Goal: Task Accomplishment & Management: Manage account settings

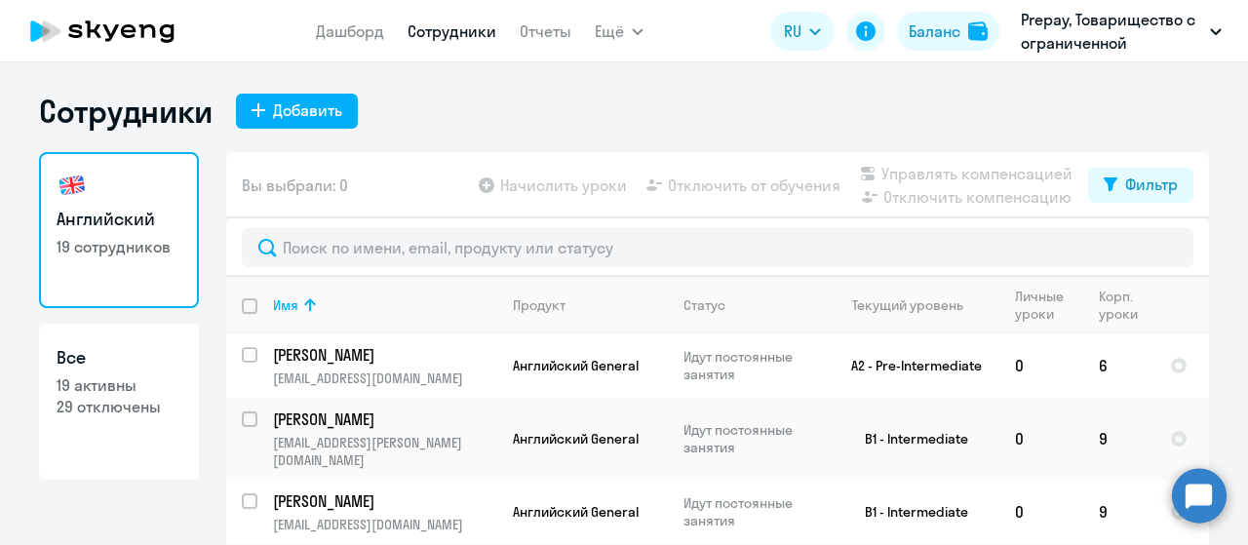
select select "30"
click at [304, 301] on icon at bounding box center [310, 304] width 12 height 13
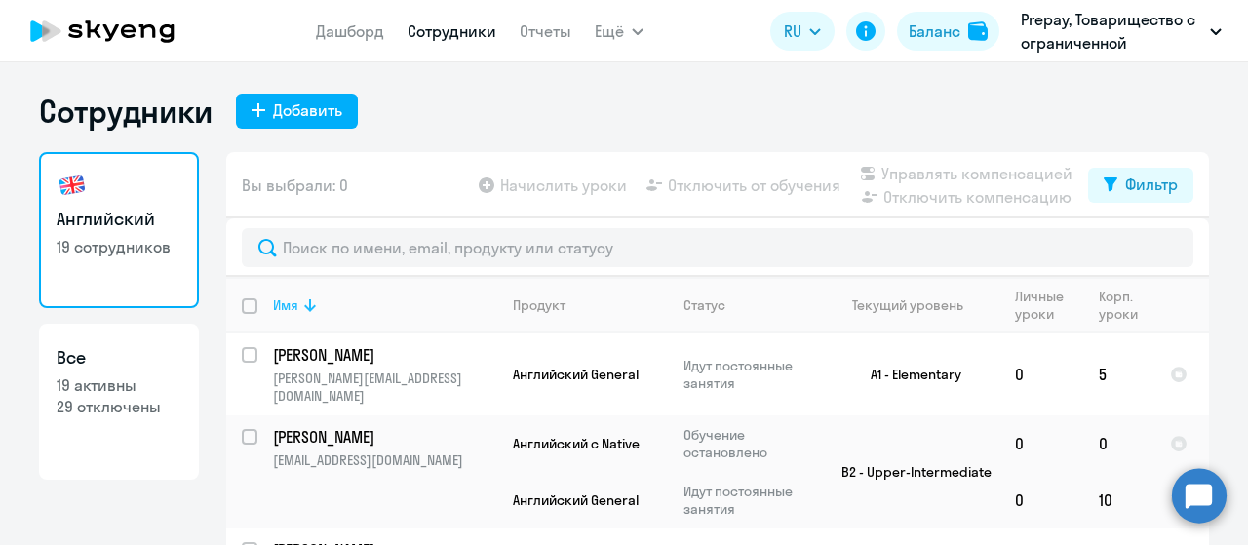
click at [310, 311] on icon at bounding box center [309, 305] width 23 height 23
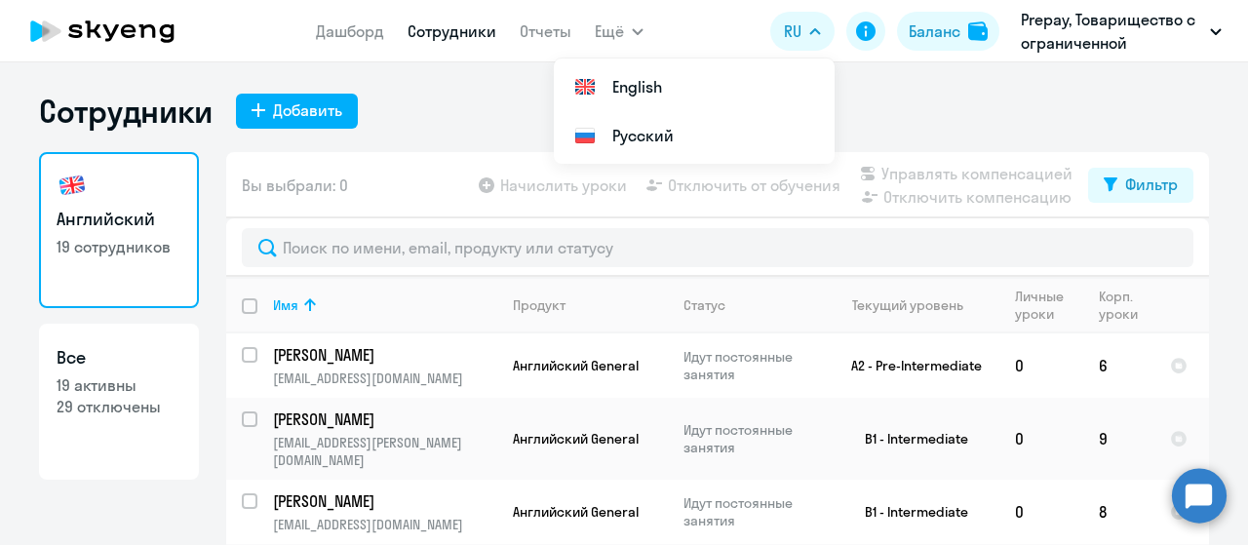
click at [462, 112] on div "Сотрудники Добавить" at bounding box center [624, 111] width 1170 height 39
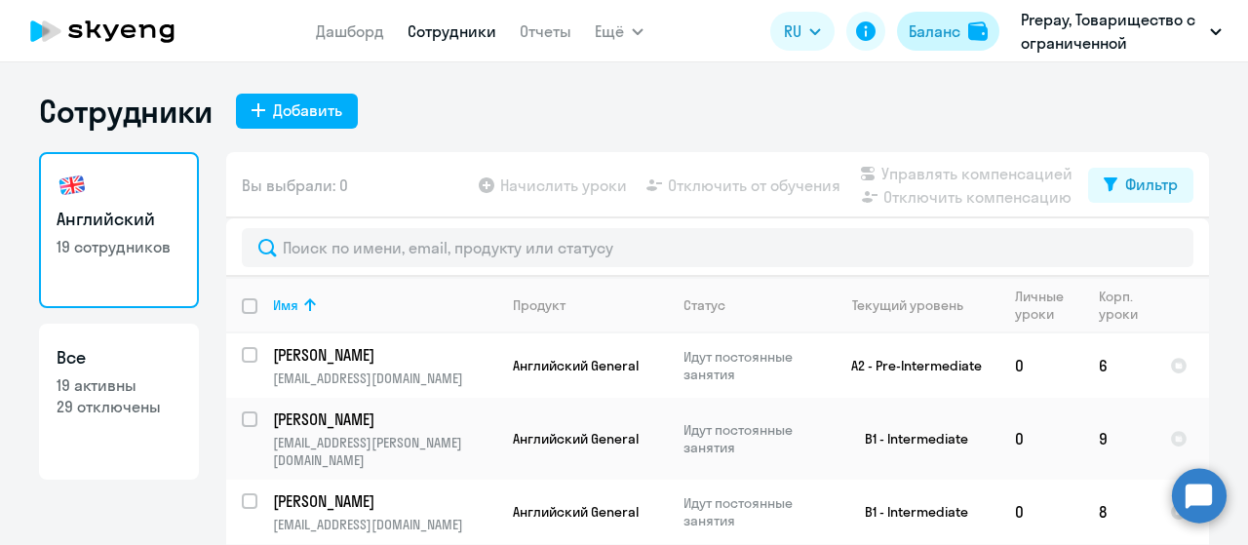
click at [934, 32] on div "Баланс" at bounding box center [935, 31] width 52 height 23
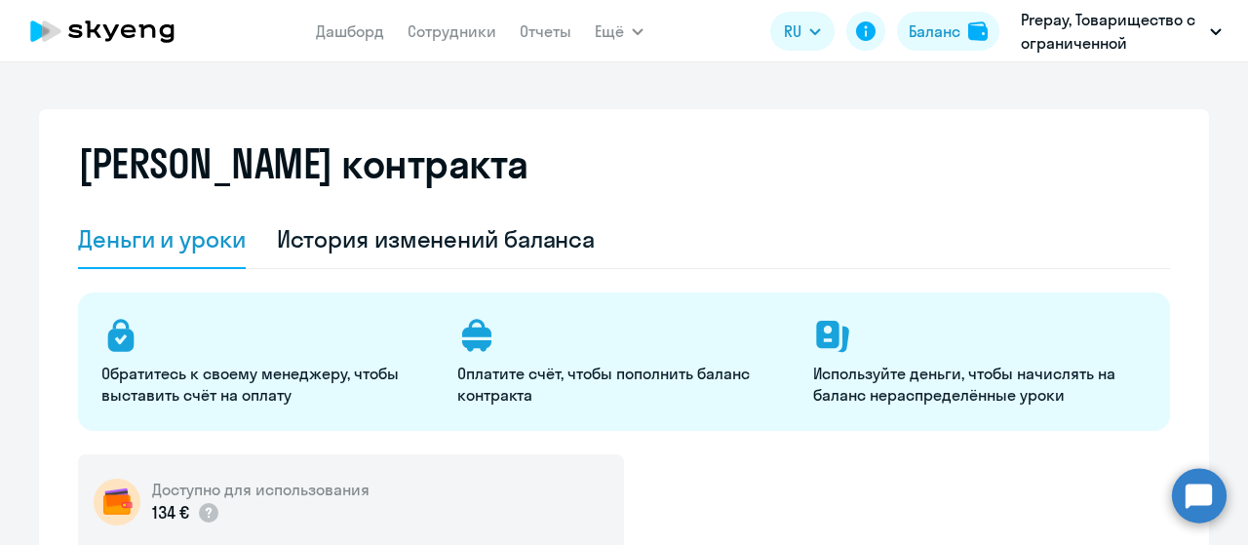
select select "english_adult_not_native_speaker"
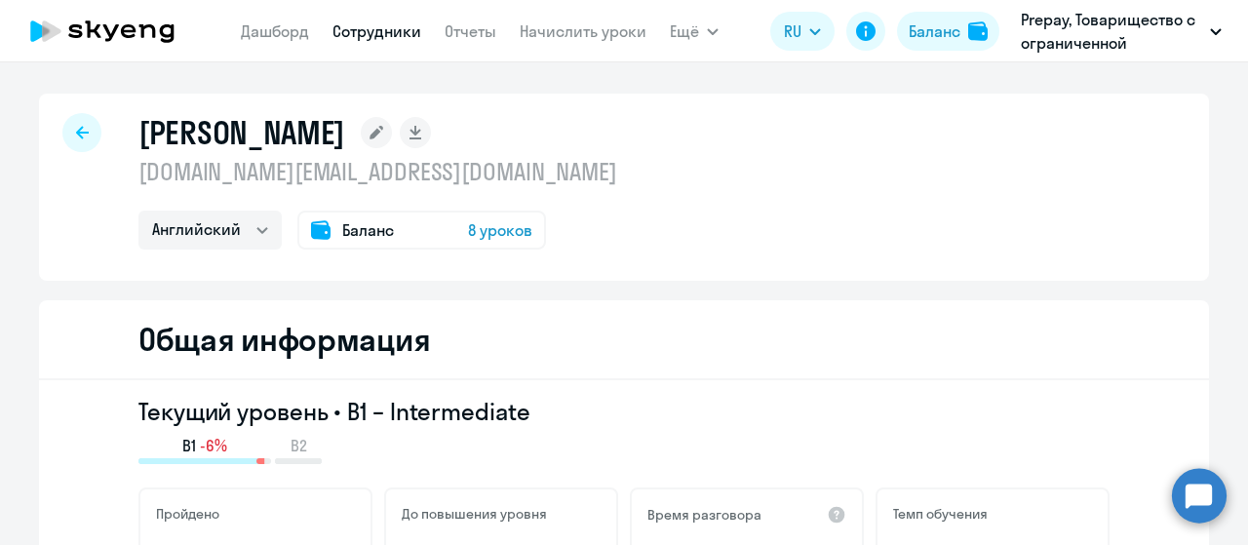
select select "english"
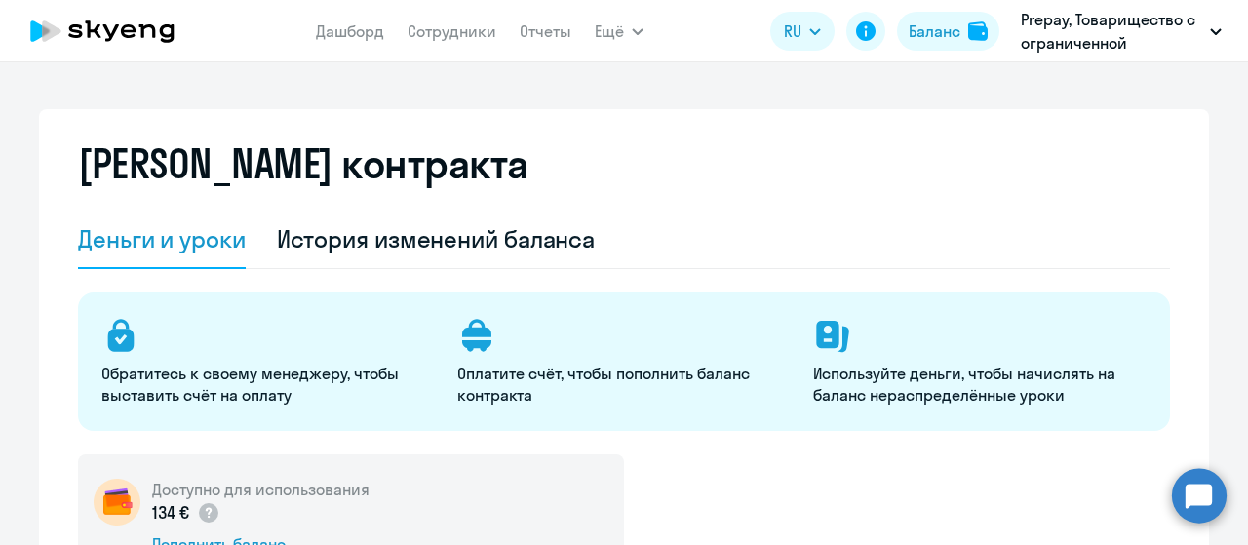
select select "english_adult_not_native_speaker"
click at [121, 34] on icon at bounding box center [103, 31] width 172 height 49
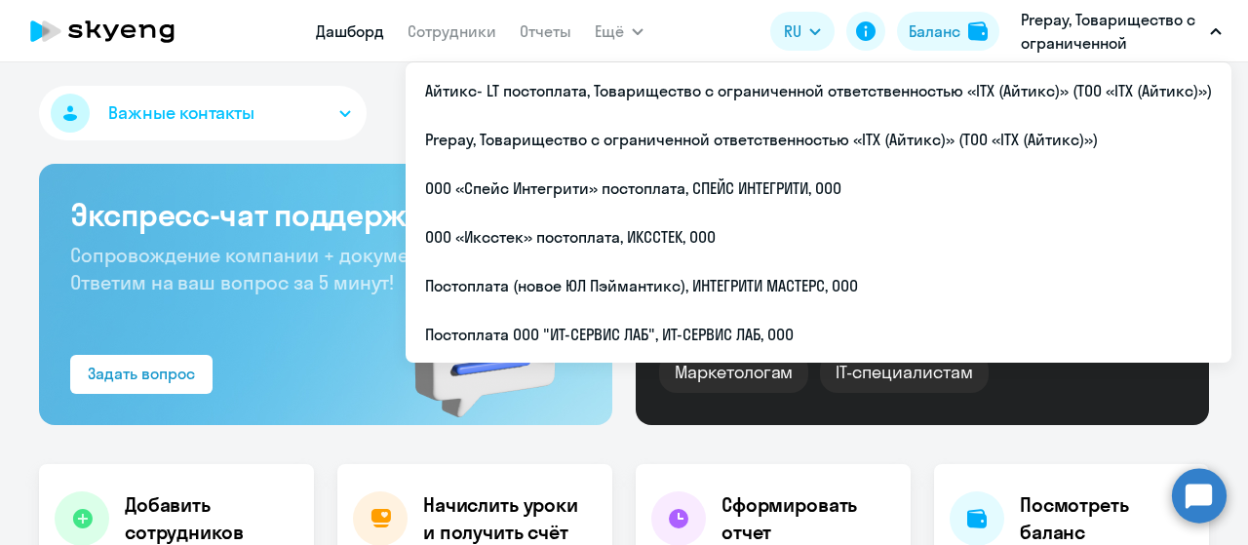
select select "30"
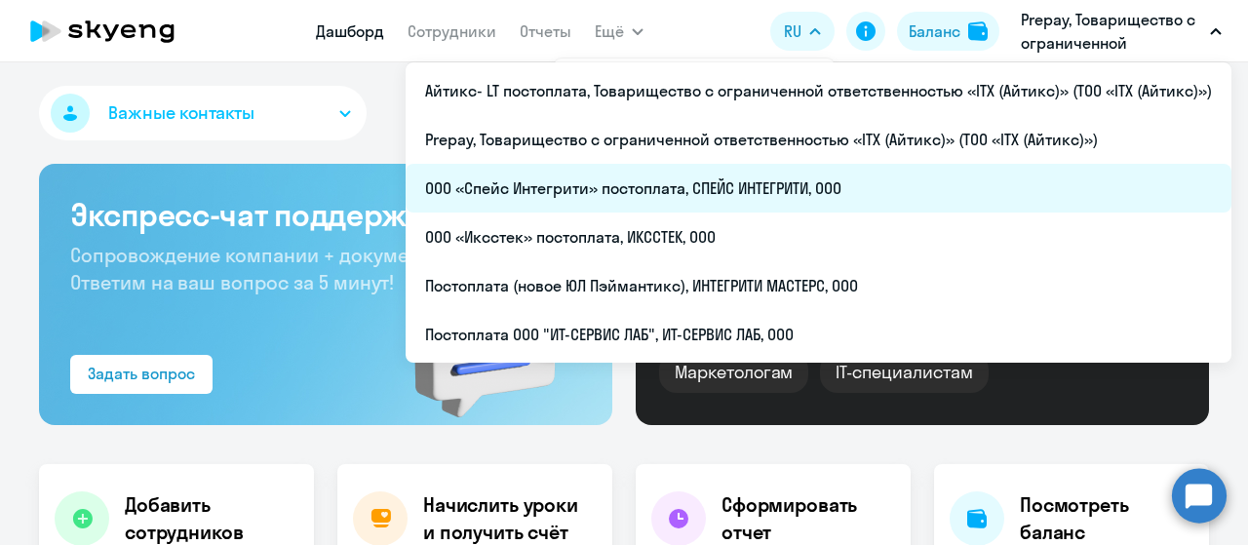
click at [720, 186] on li "ООО «Спейс Интегрити» постоплата, СПЕЙС ИНТЕГРИТИ, ООО" at bounding box center [819, 188] width 826 height 49
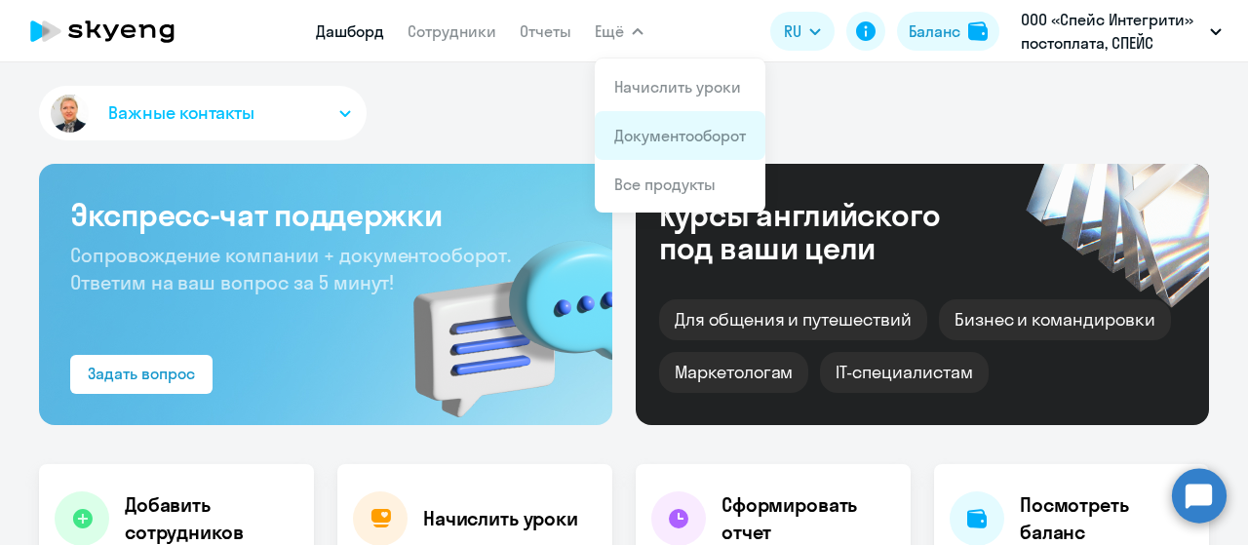
click at [674, 147] on li "Документооборот" at bounding box center [680, 135] width 171 height 49
click at [665, 132] on link "Документооборот" at bounding box center [680, 136] width 132 height 20
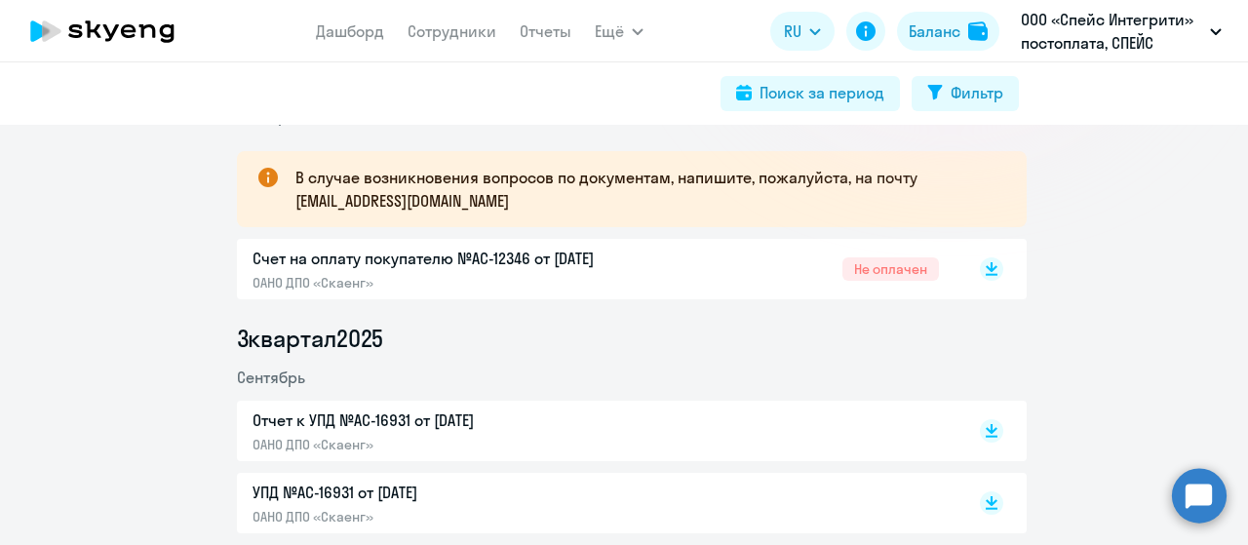
scroll to position [390, 0]
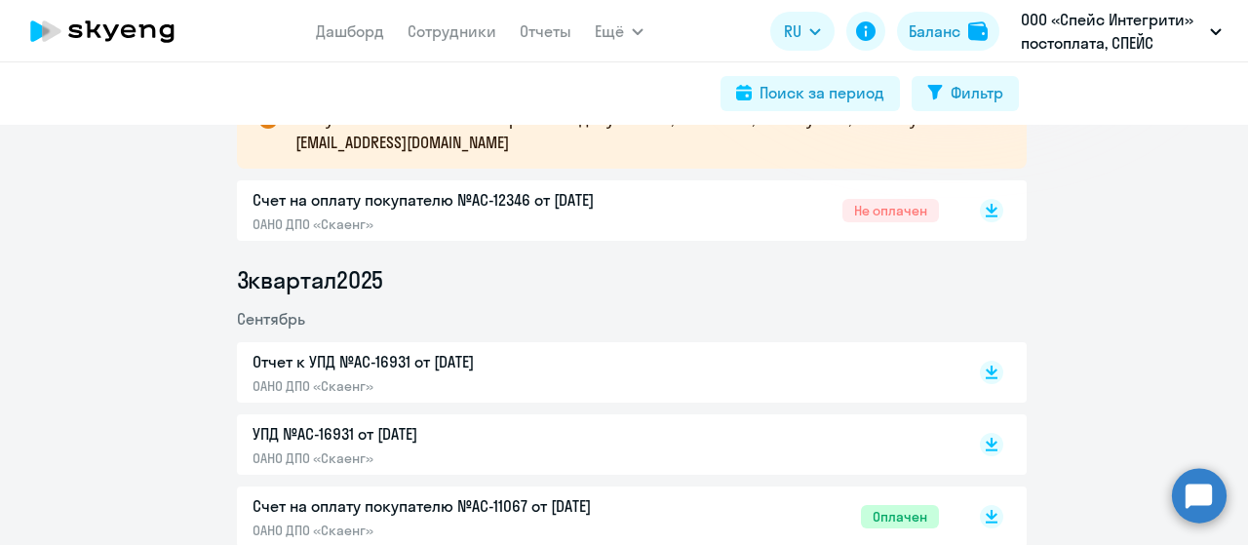
click at [516, 190] on p "Счет на оплату покупателю №AC-12346 от 02.10.2025" at bounding box center [458, 199] width 410 height 23
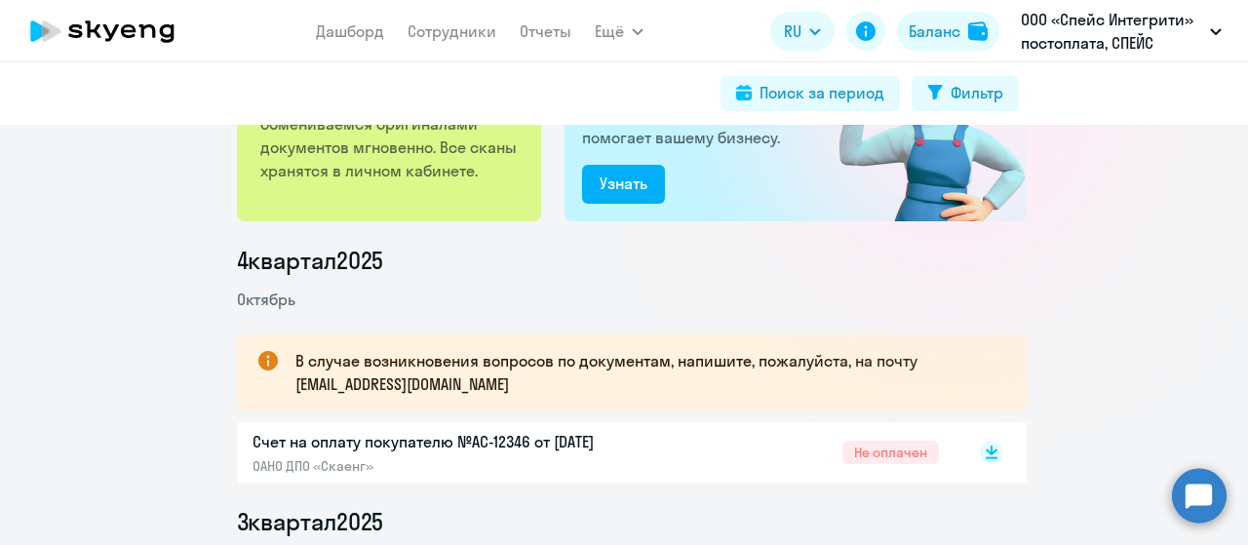
scroll to position [0, 0]
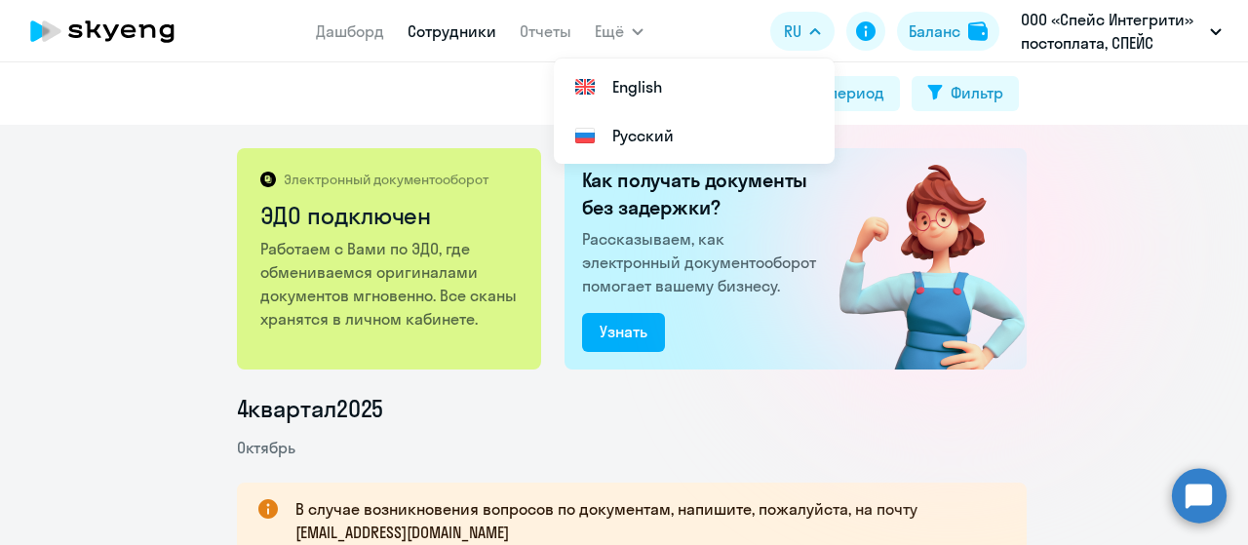
click at [455, 33] on link "Сотрудники" at bounding box center [452, 31] width 89 height 20
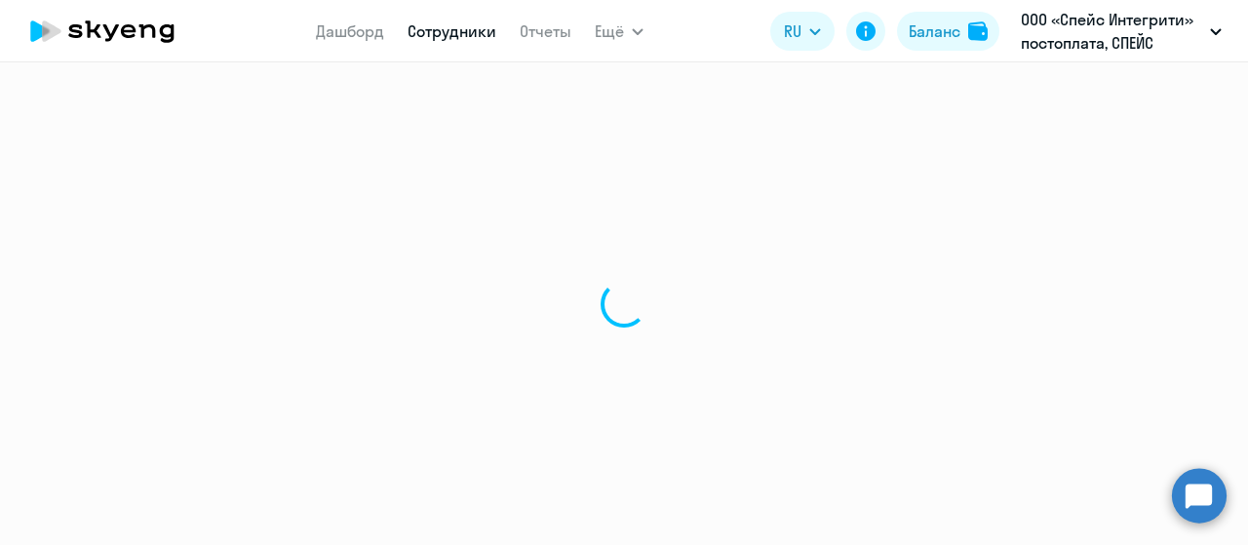
select select "30"
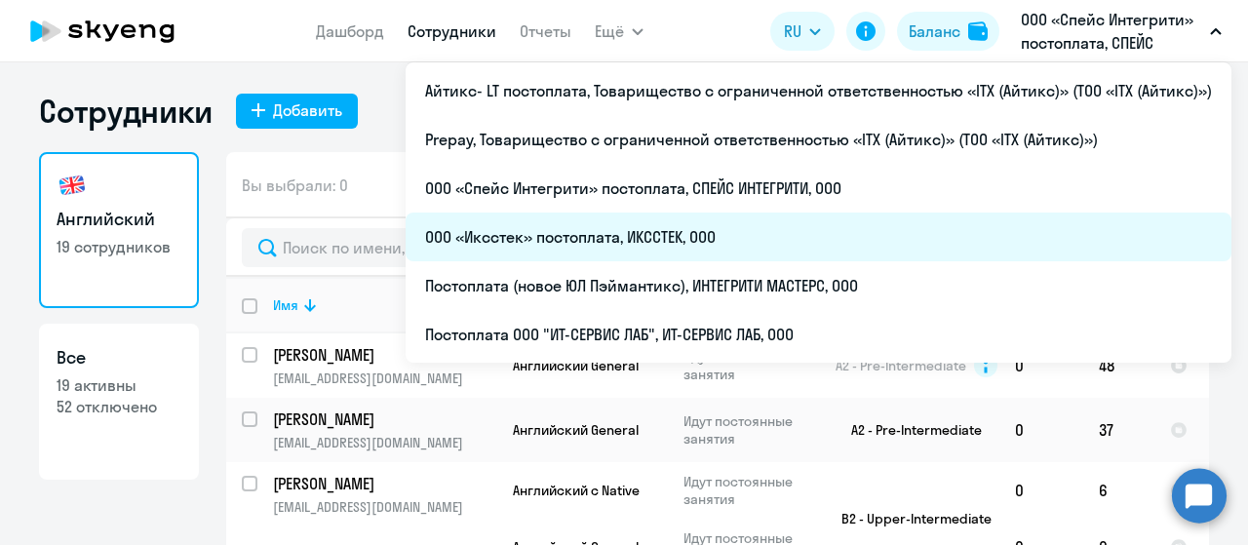
click at [615, 247] on li "ООО «Иксстек» постоплата, ИКССТЕК, ООО" at bounding box center [819, 237] width 826 height 49
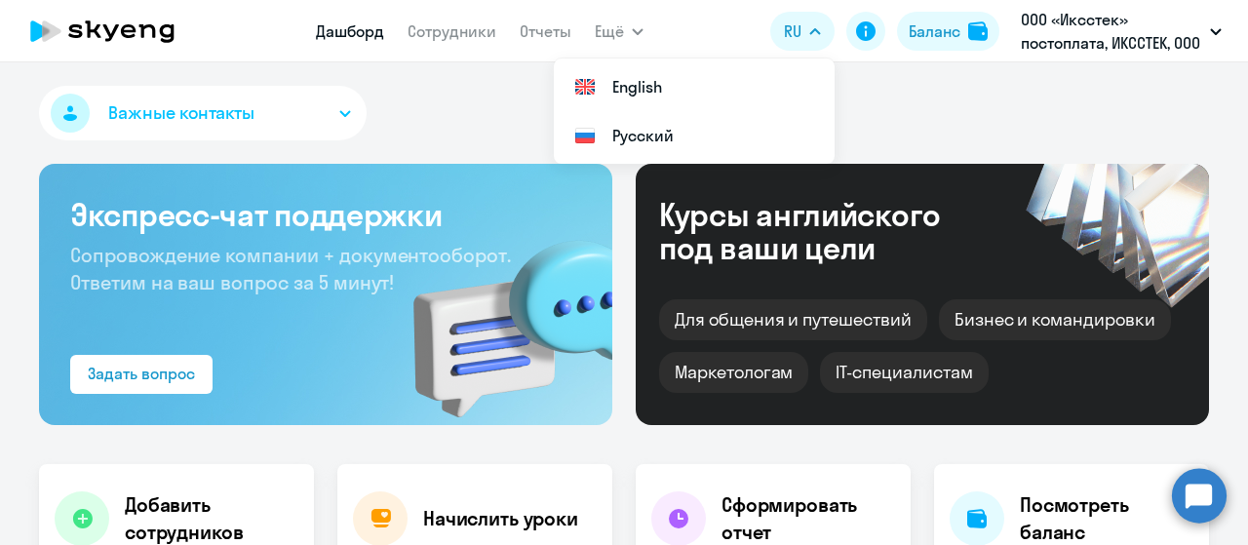
click at [451, 46] on nav "Дашборд Сотрудники Отчеты" at bounding box center [443, 31] width 255 height 39
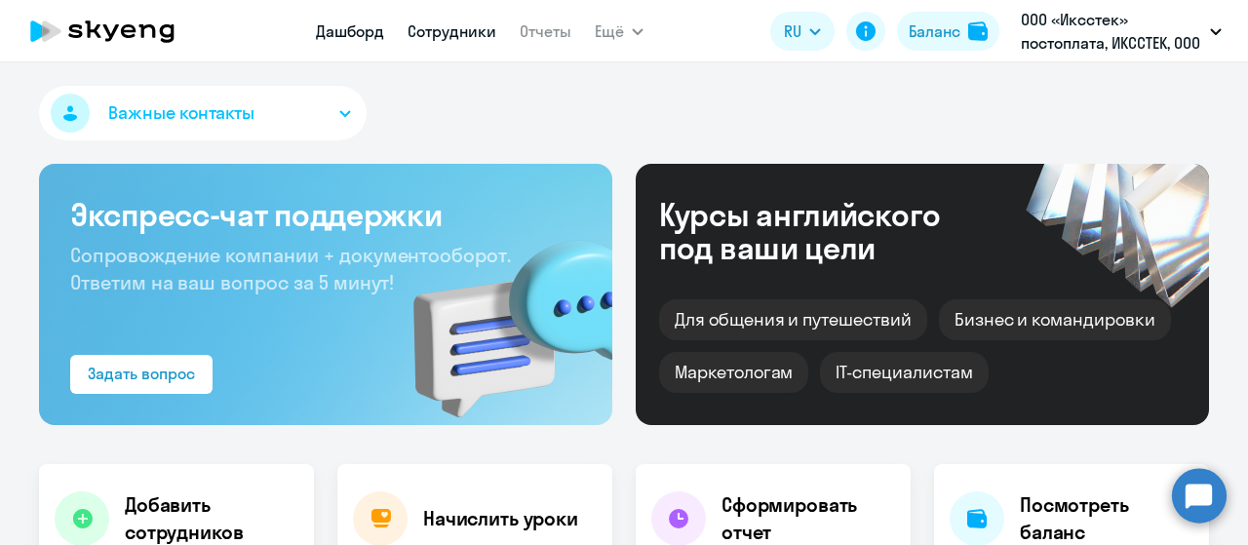
click at [452, 34] on link "Сотрудники" at bounding box center [452, 31] width 89 height 20
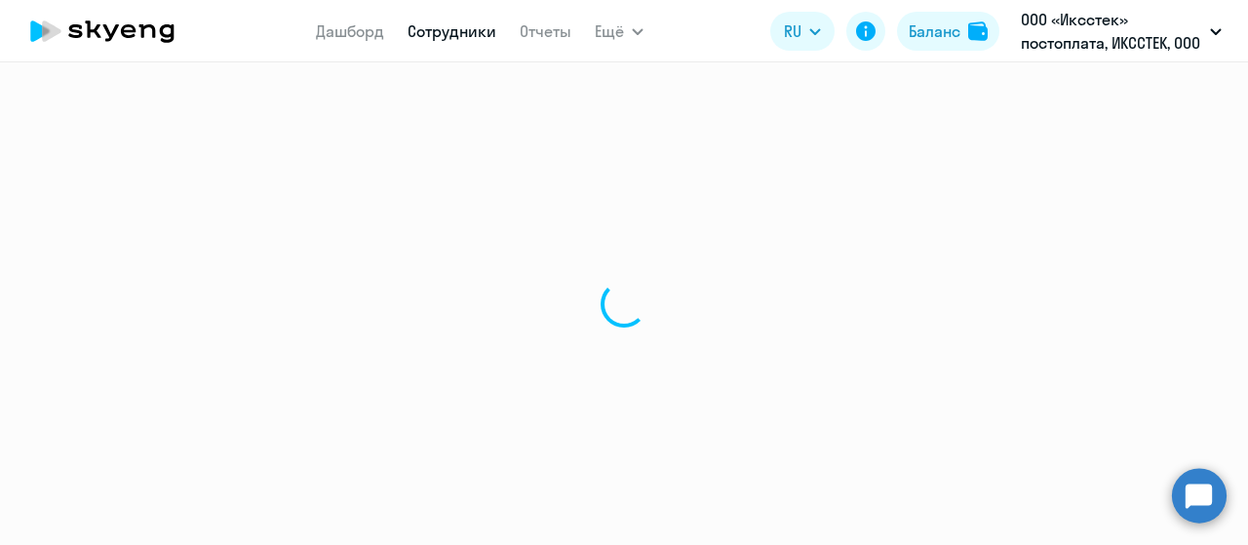
select select "30"
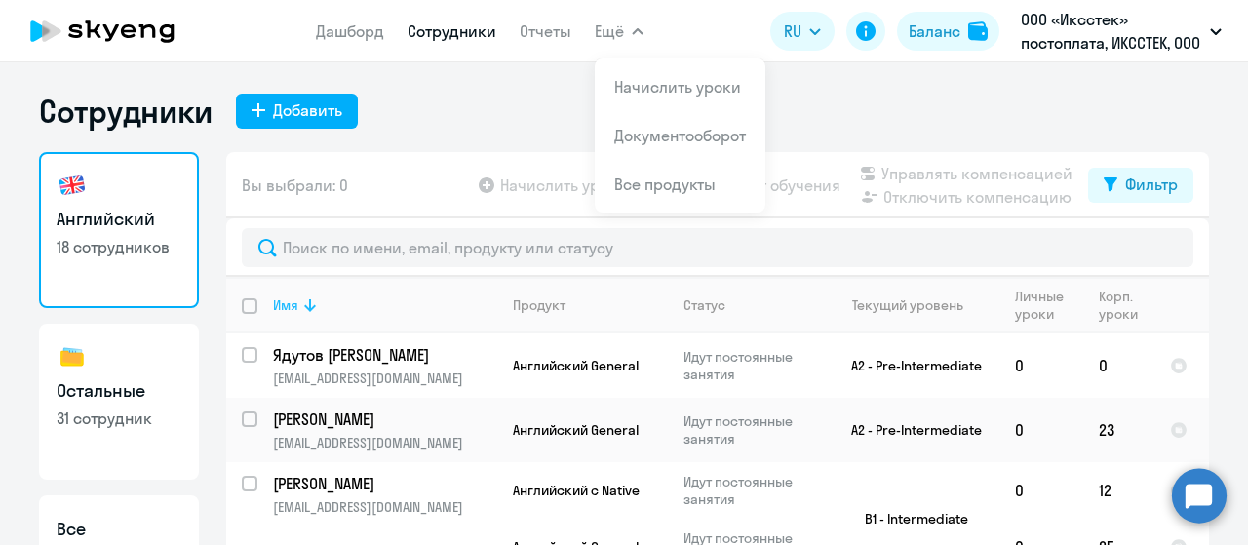
click at [304, 310] on icon at bounding box center [310, 305] width 12 height 13
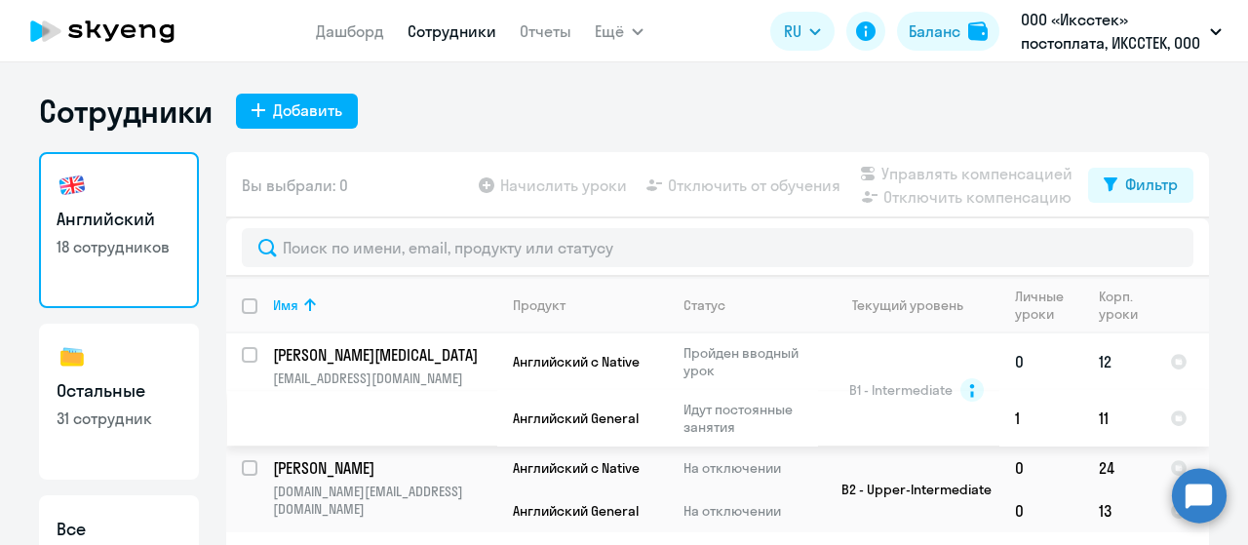
click at [376, 388] on td "Bogomolov Nikita nicersage@gmail.com" at bounding box center [377, 389] width 240 height 113
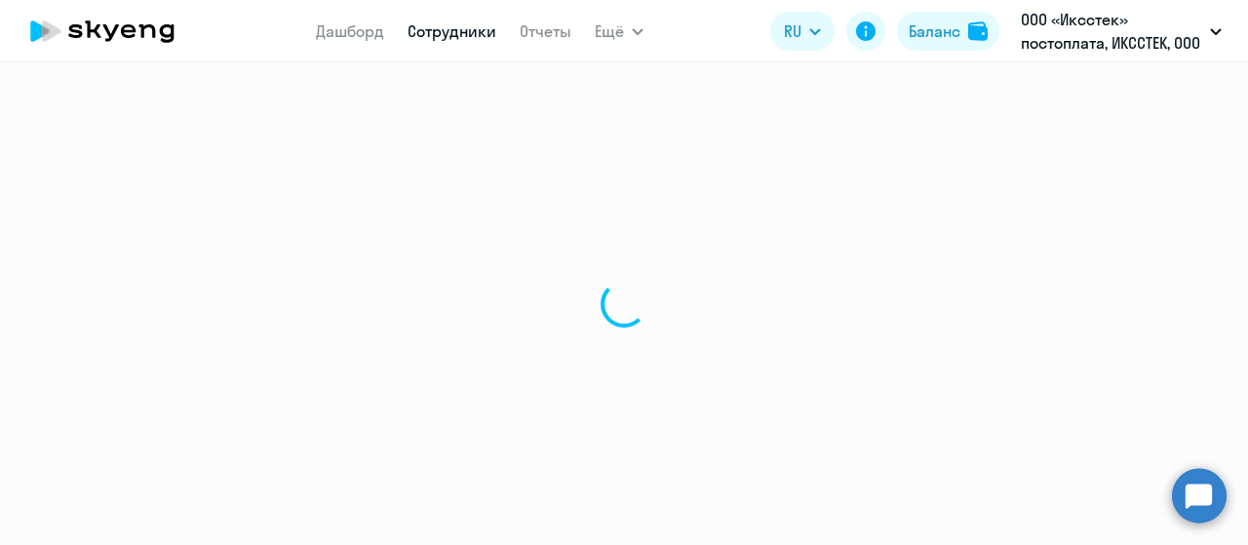
select select "english"
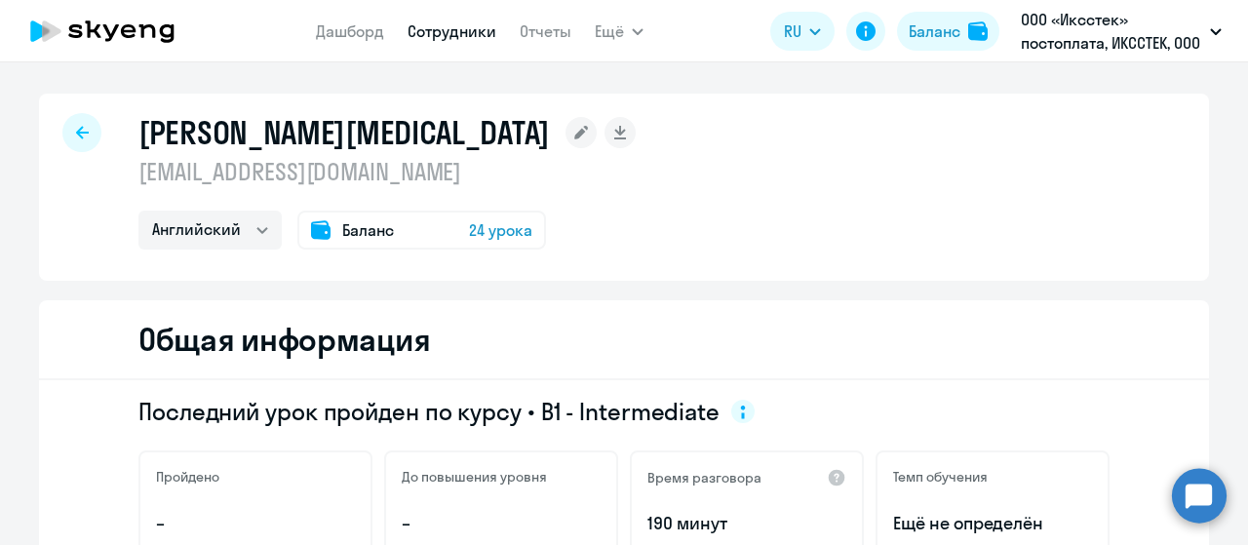
click at [342, 227] on span "Баланс" at bounding box center [368, 229] width 52 height 23
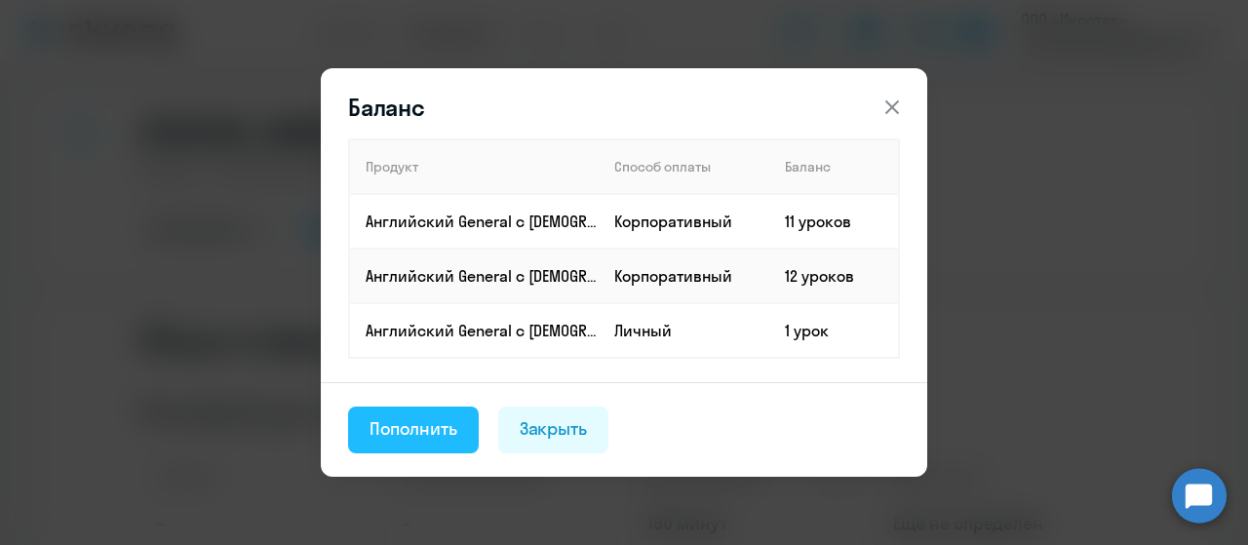
click at [414, 440] on div "Пополнить" at bounding box center [414, 428] width 88 height 25
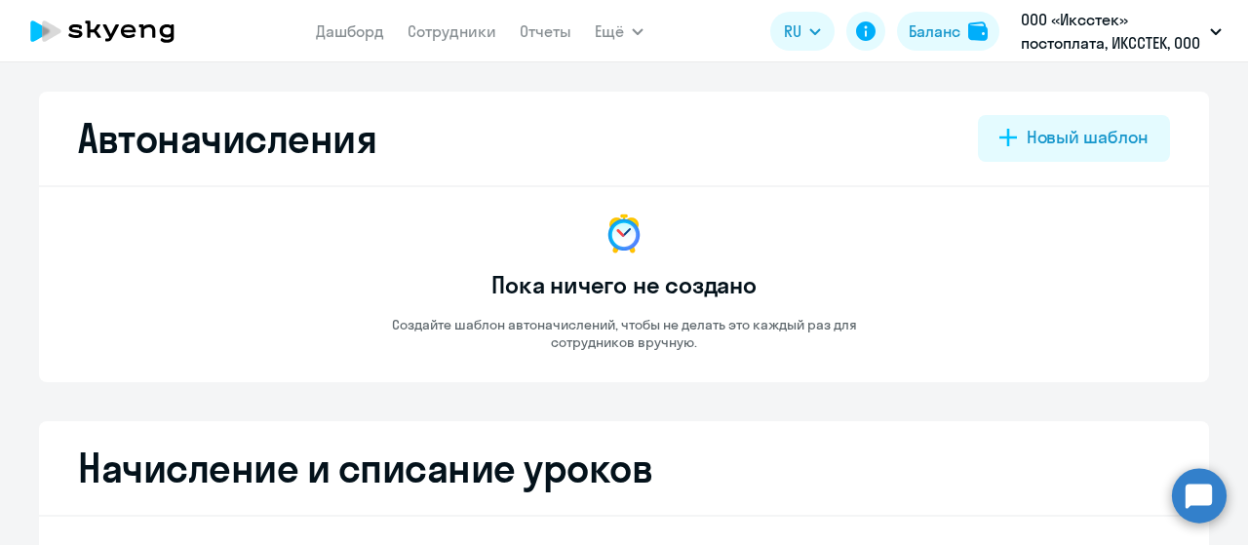
select select "10"
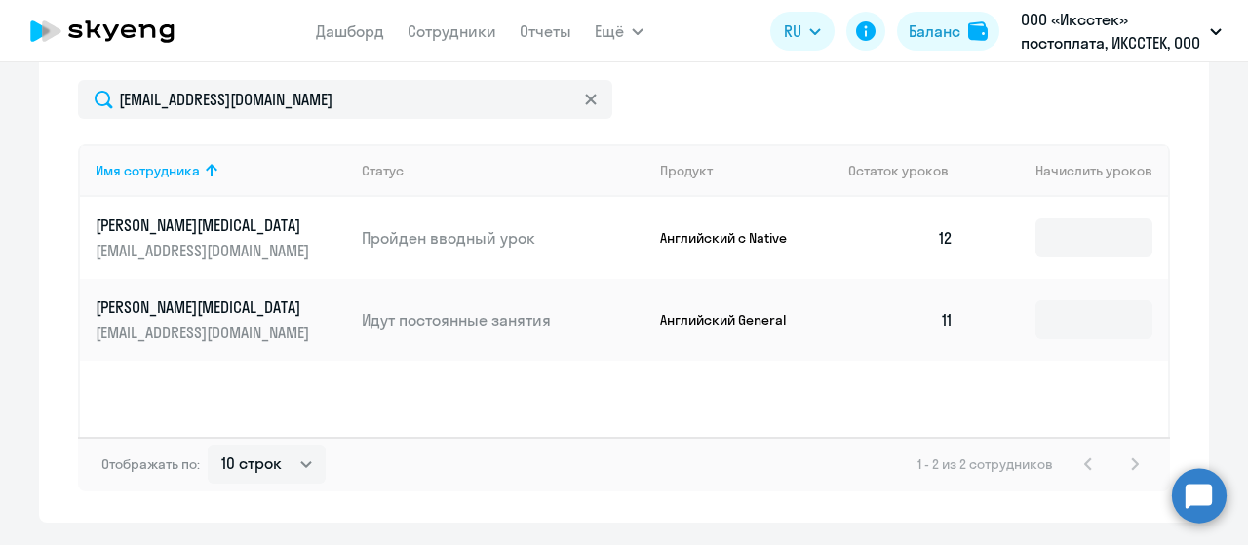
scroll to position [683, 0]
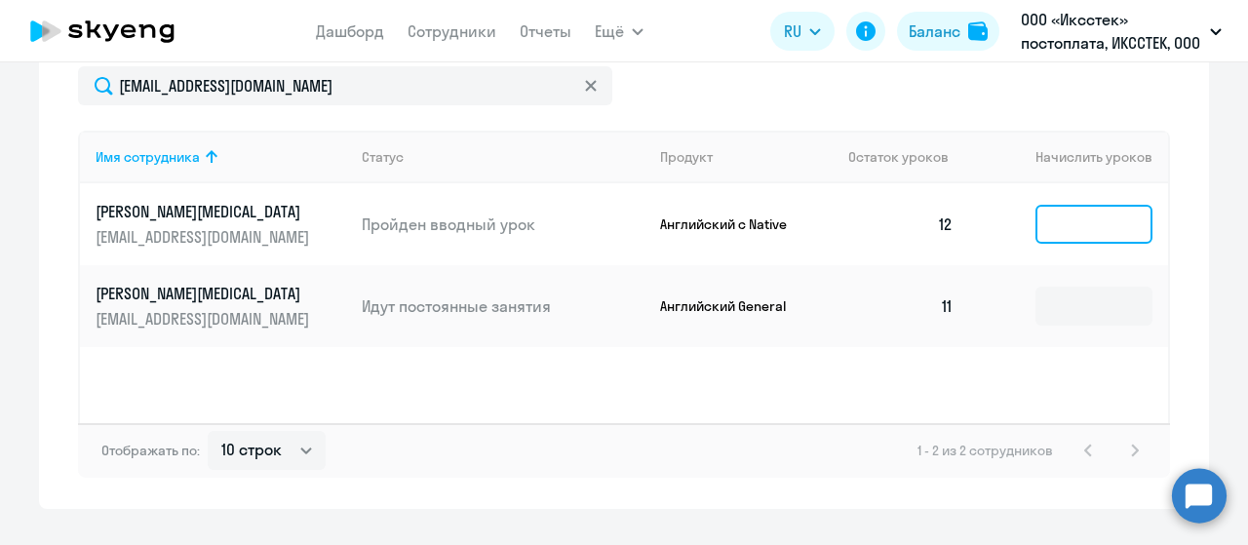
click at [1082, 232] on input at bounding box center [1094, 224] width 117 height 39
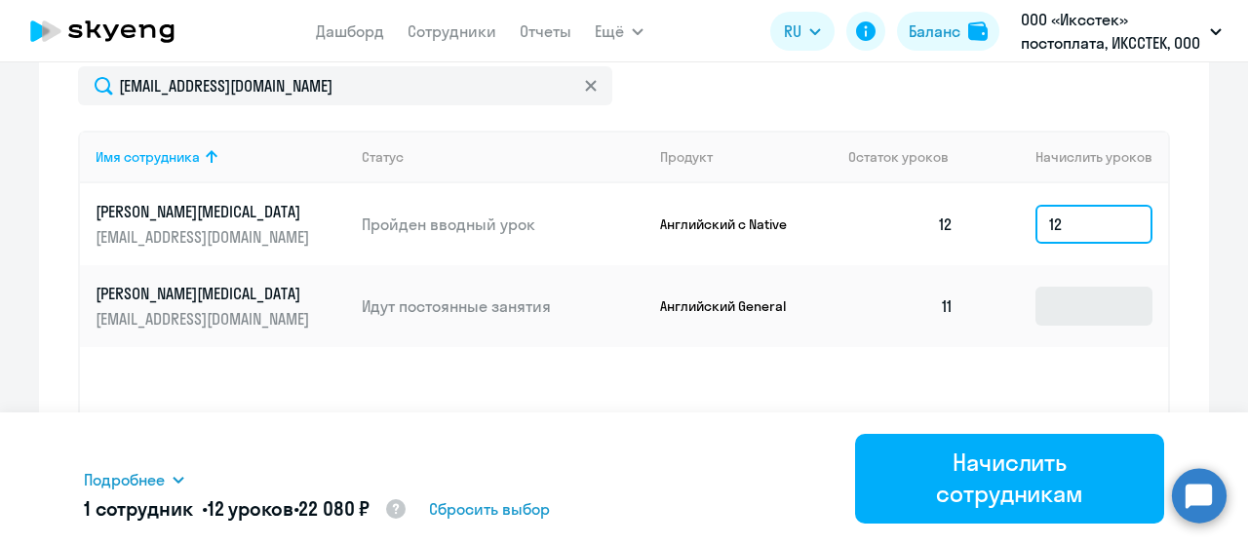
type input "12"
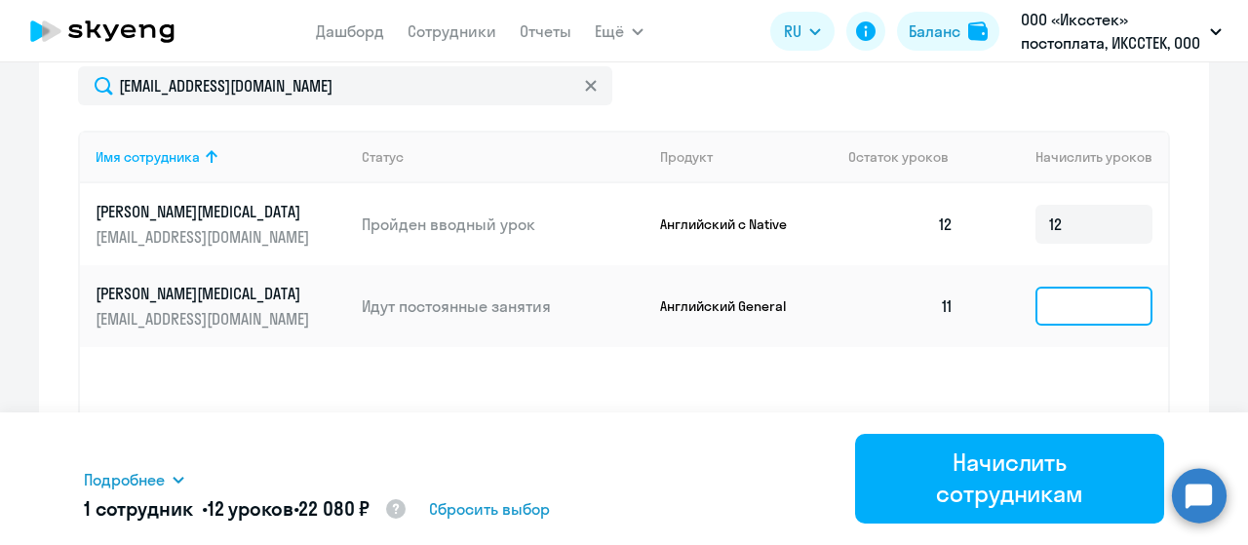
click at [1069, 302] on input at bounding box center [1094, 306] width 117 height 39
type input "30"
drag, startPoint x: 317, startPoint y: 504, endPoint x: 389, endPoint y: 506, distance: 72.2
click at [389, 506] on h5 "1 сотрудник • 42 урока • 45 780 ₽" at bounding box center [241, 509] width 314 height 29
copy span "45 780 ₽"
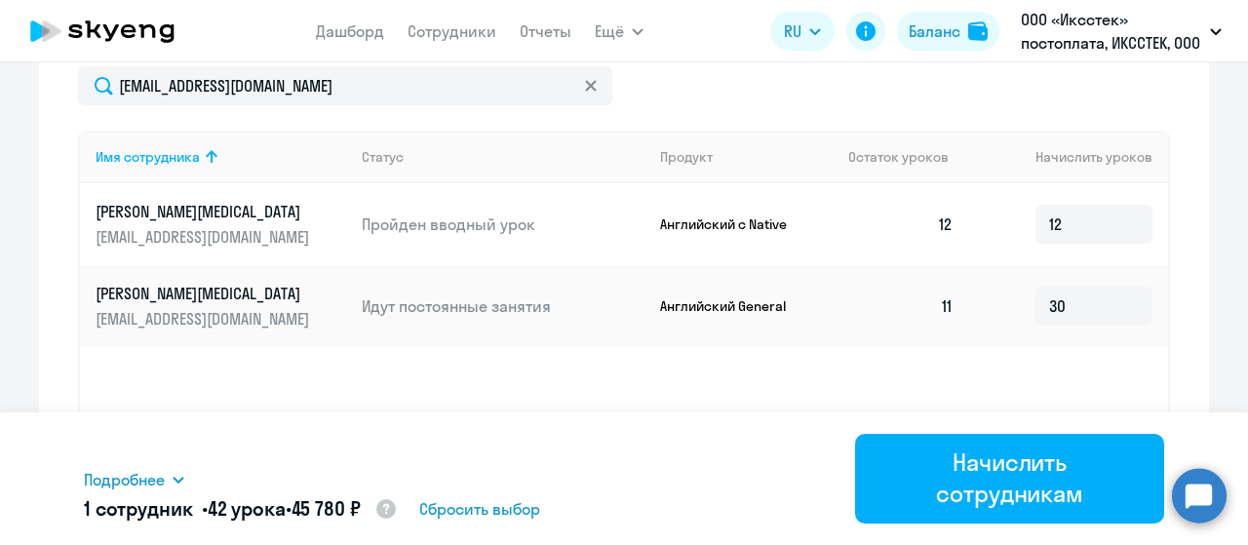
click at [1174, 282] on div "Начисление и списание уроков Начисление уроков Начисление пакетов Списание урок…" at bounding box center [624, 124] width 1170 height 770
click at [133, 44] on icon at bounding box center [103, 31] width 172 height 49
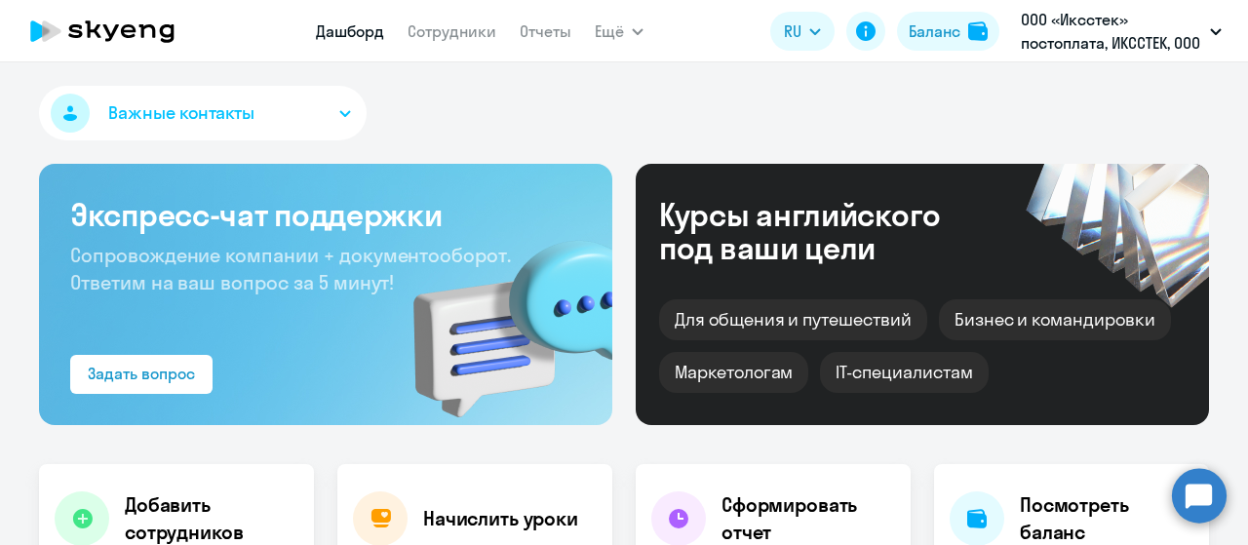
select select "30"
